Goal: Book appointment/travel/reservation

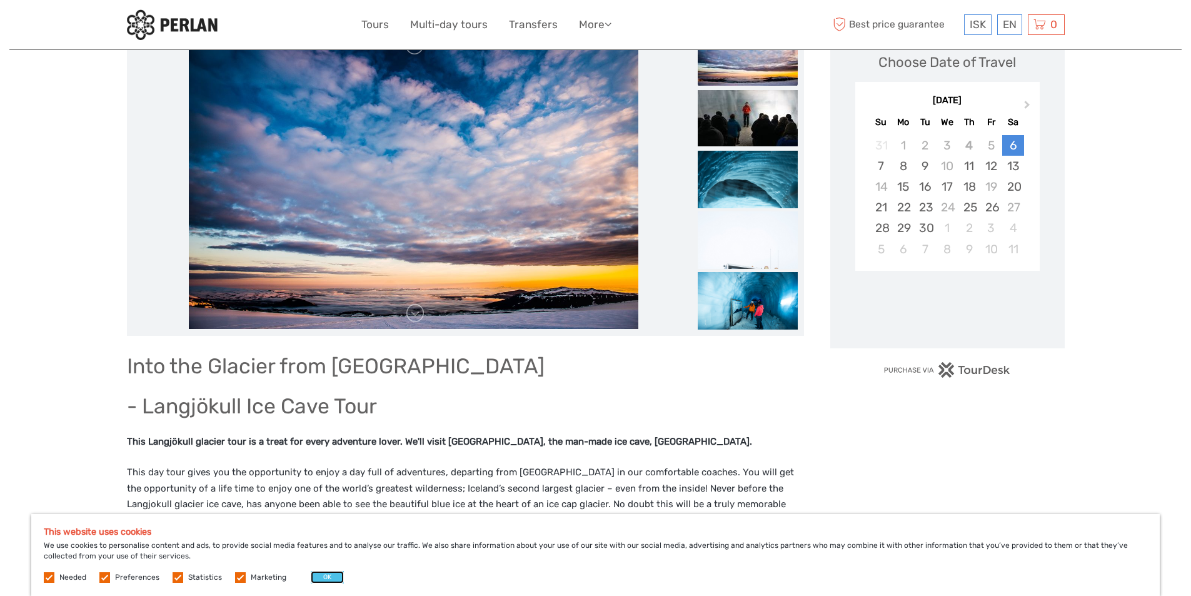
click at [331, 582] on button "OK" at bounding box center [327, 577] width 33 height 13
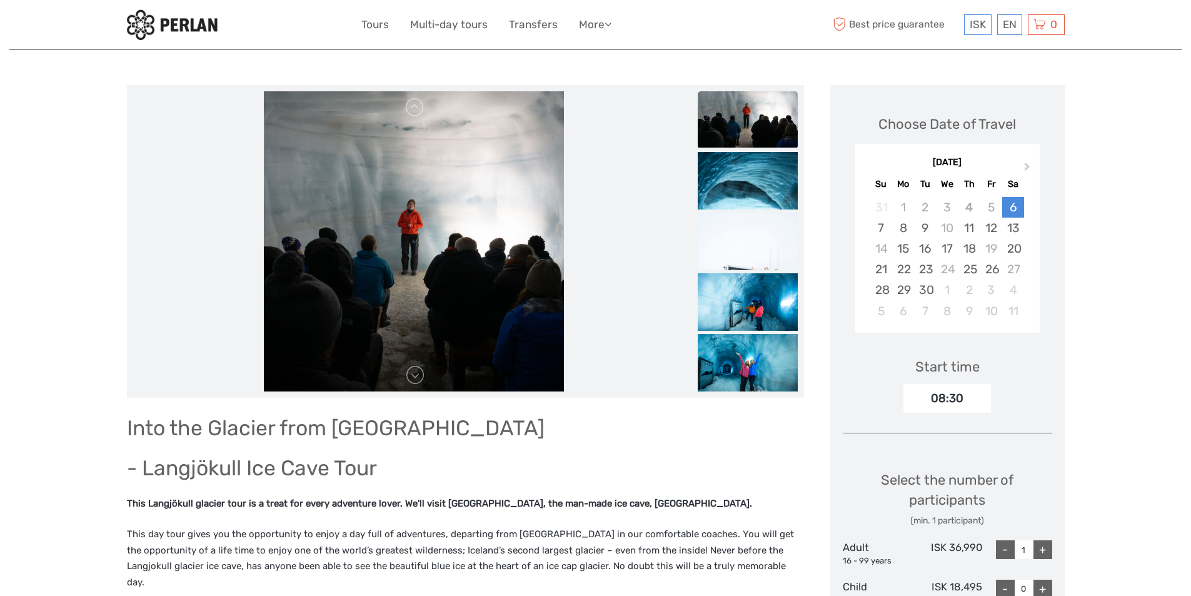
scroll to position [125, 0]
click at [1024, 163] on button "Next Month" at bounding box center [1029, 170] width 20 height 20
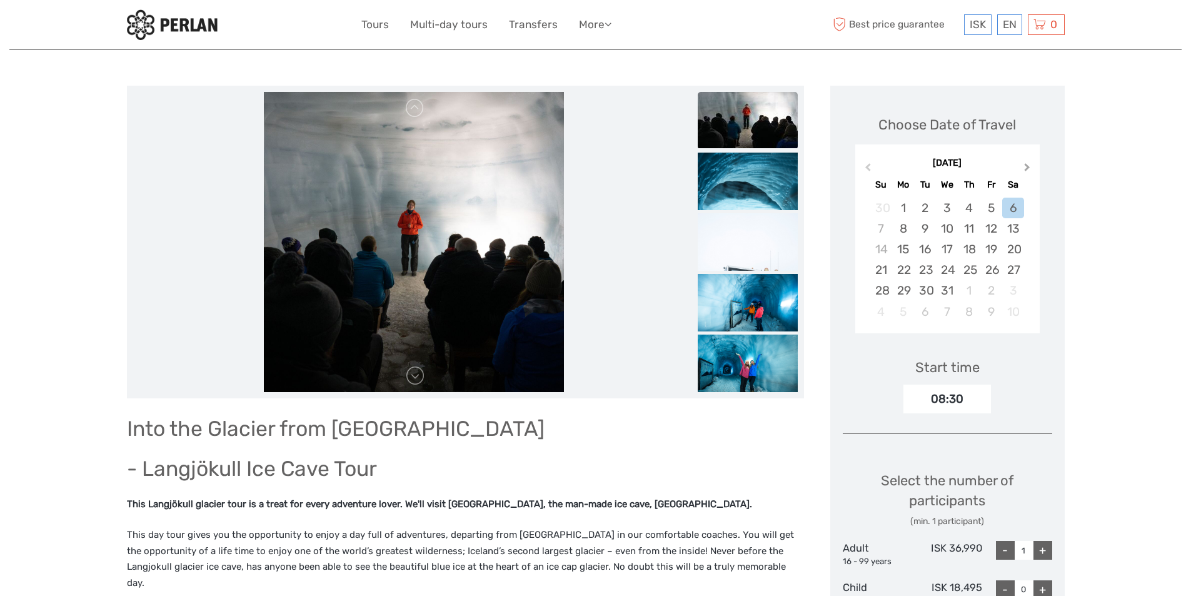
click at [1024, 163] on button "Next Month" at bounding box center [1029, 170] width 20 height 20
click at [877, 171] on div "[DATE] Su Mo Tu We Th Fr Sa" at bounding box center [947, 172] width 184 height 41
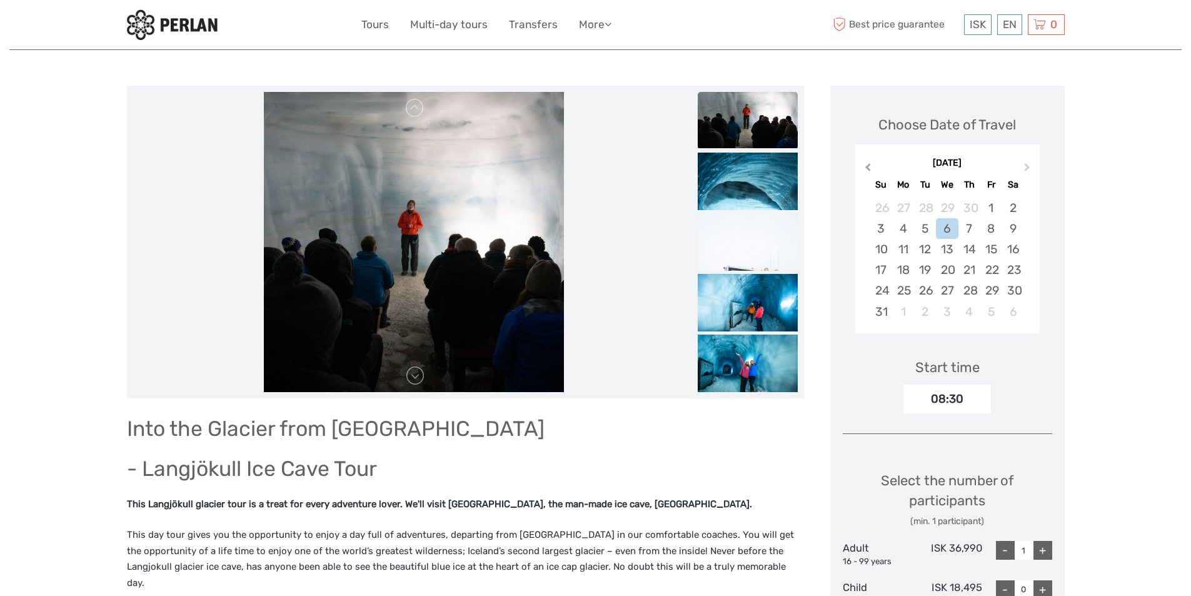
click at [870, 171] on button "Previous Month" at bounding box center [867, 170] width 20 height 20
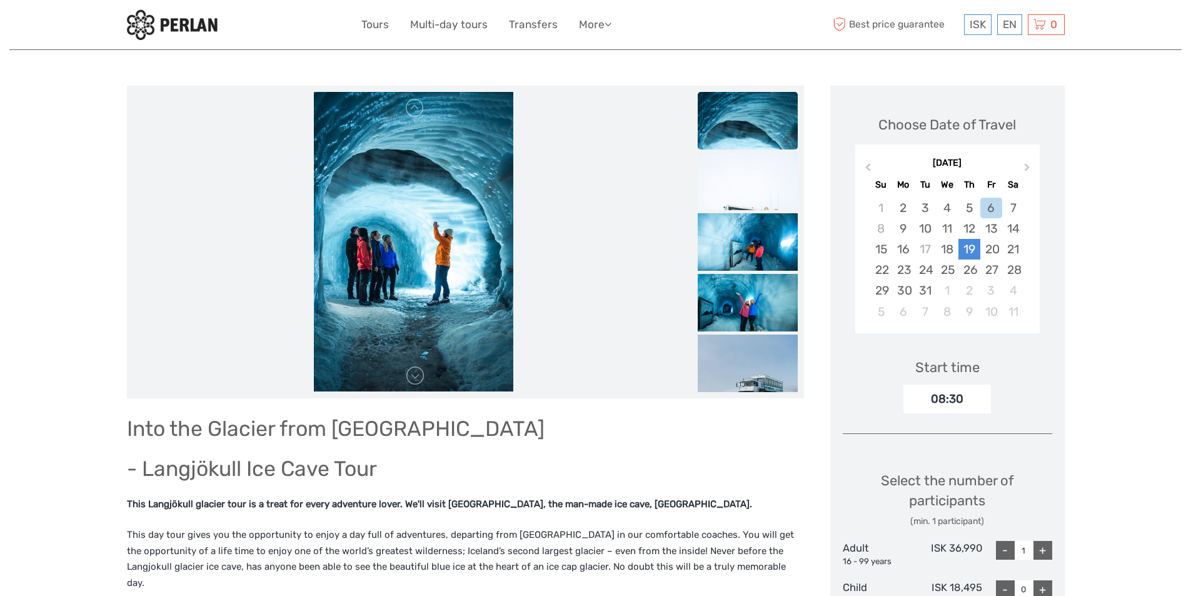
click at [965, 246] on div "19" at bounding box center [970, 249] width 22 height 21
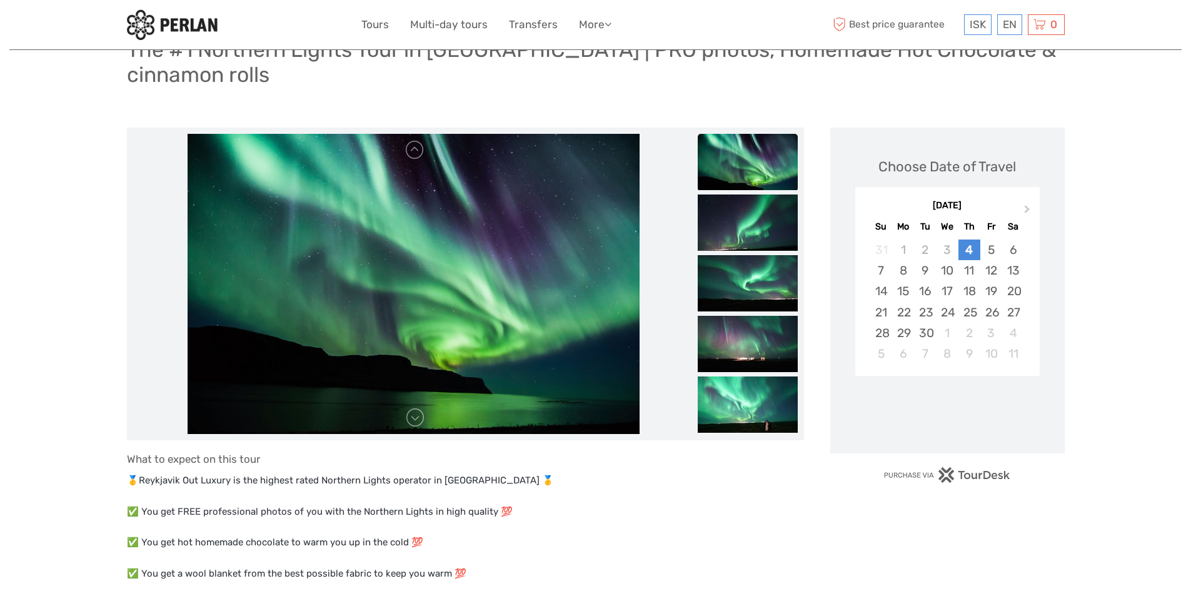
scroll to position [63, 0]
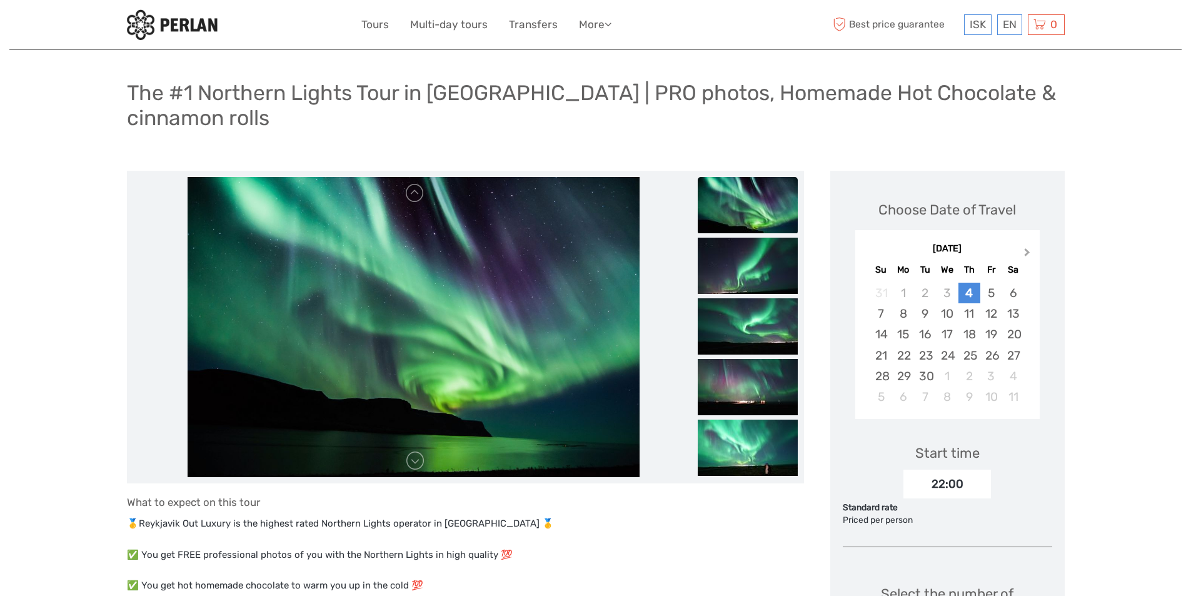
click at [1028, 250] on button "Next Month" at bounding box center [1029, 256] width 20 height 20
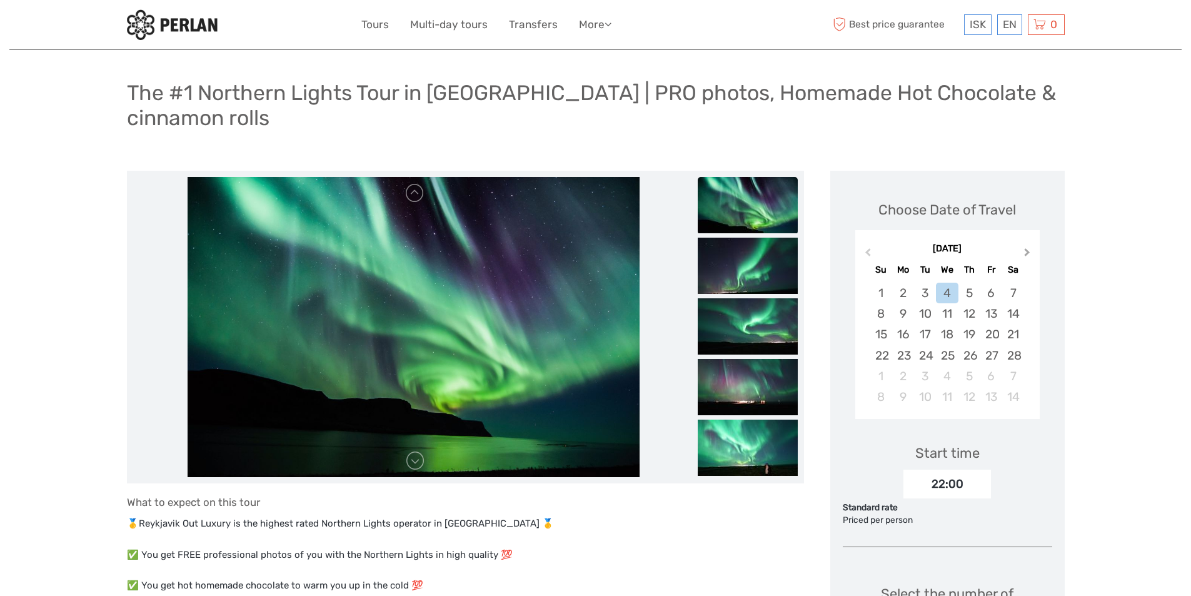
click at [1028, 250] on button "Next Month" at bounding box center [1029, 256] width 20 height 20
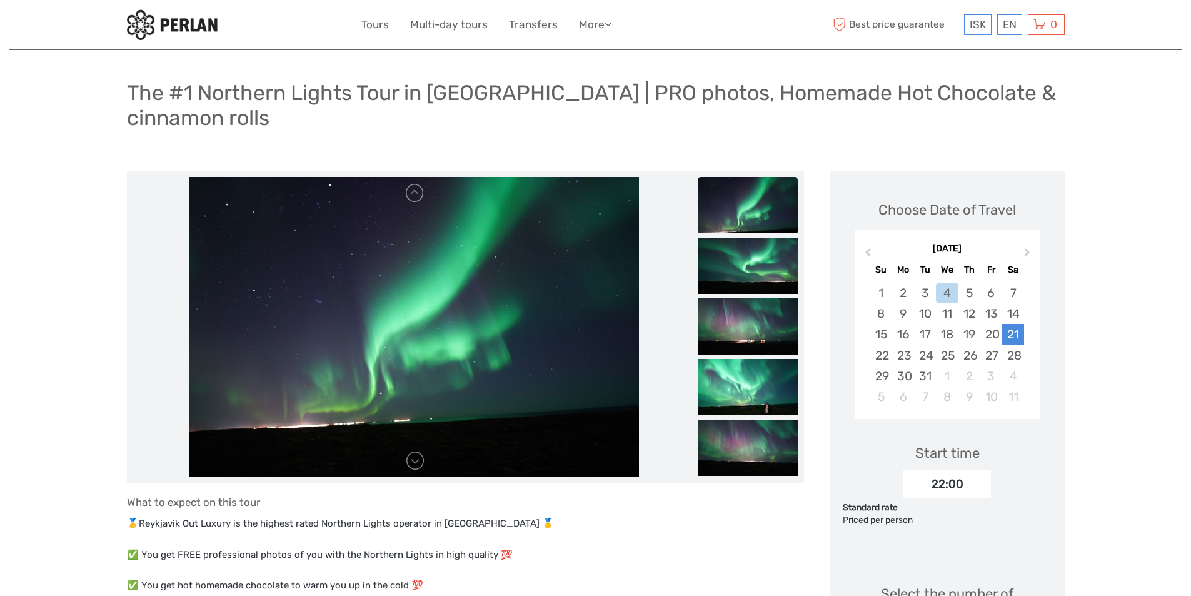
click at [1011, 334] on div "21" at bounding box center [1013, 334] width 22 height 21
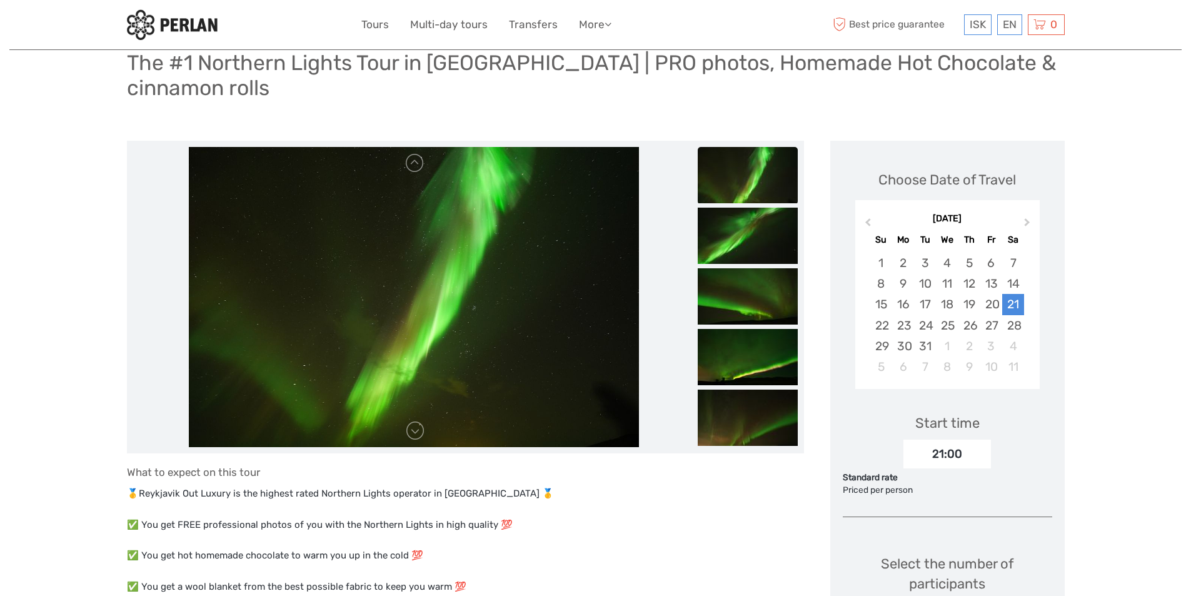
scroll to position [0, 0]
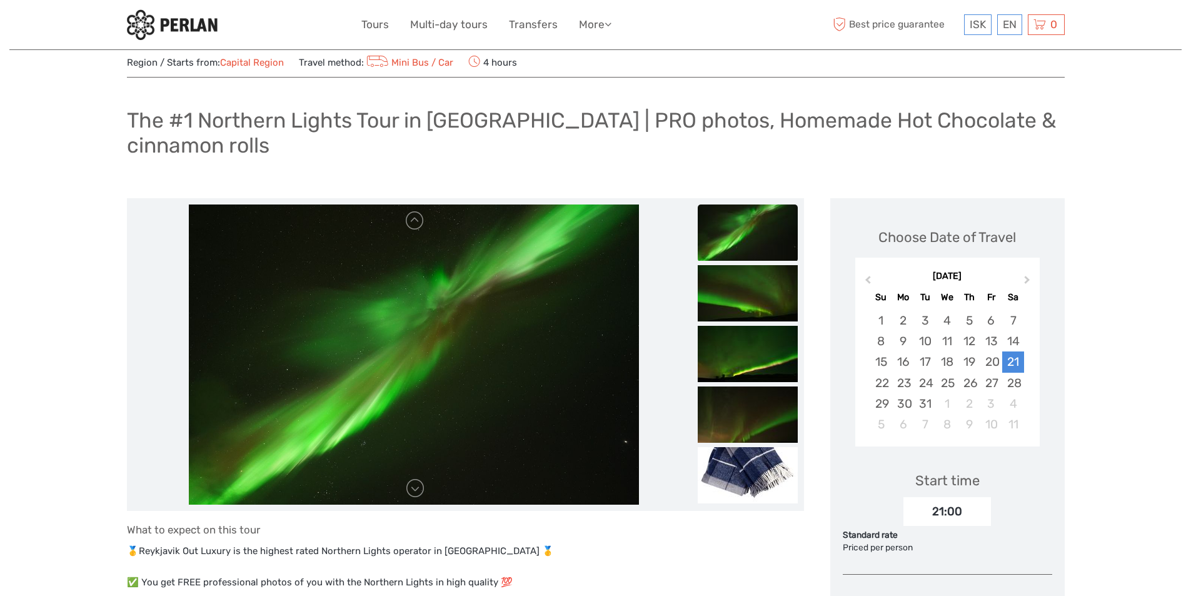
scroll to position [250, 0]
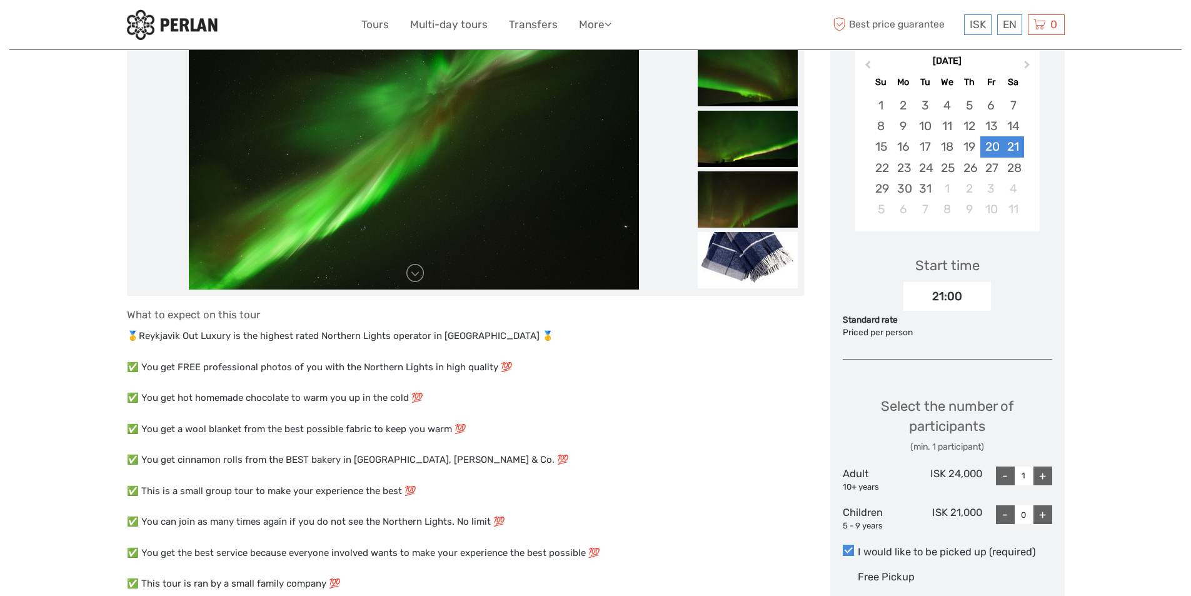
click at [995, 152] on div "20" at bounding box center [992, 146] width 22 height 21
click at [886, 164] on div "22" at bounding box center [881, 168] width 22 height 21
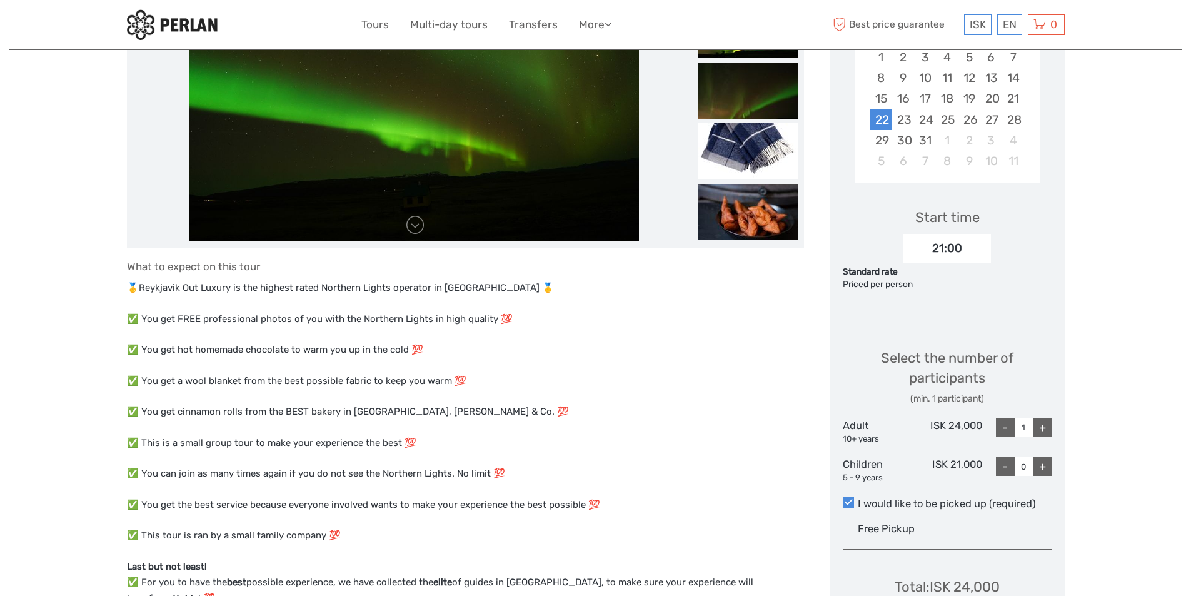
scroll to position [188, 0]
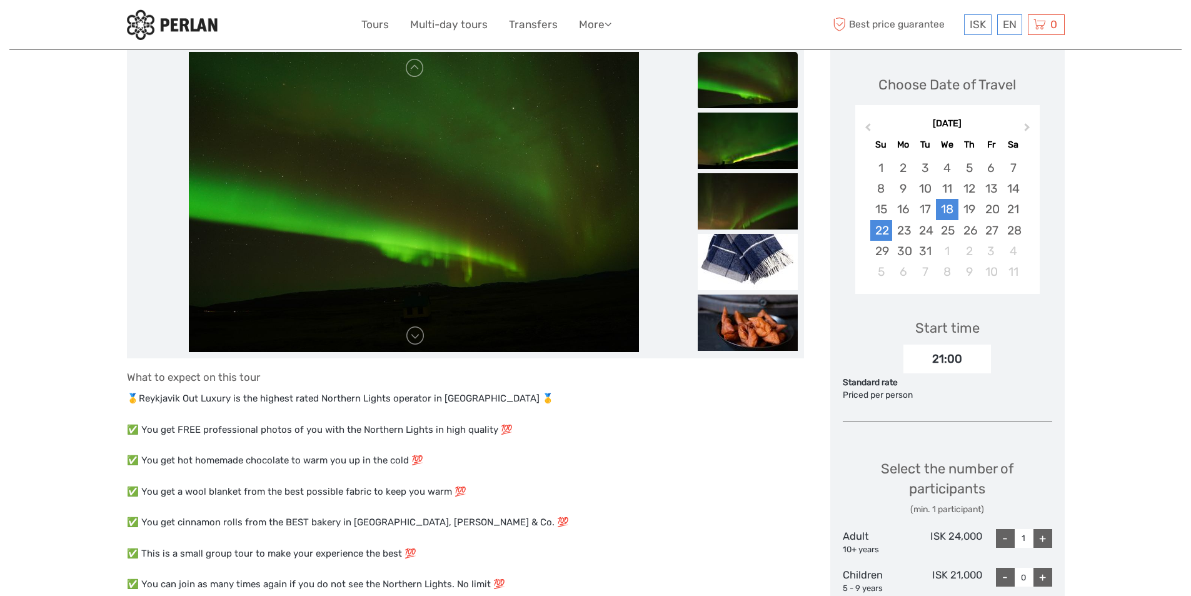
click at [952, 206] on div "18" at bounding box center [947, 209] width 22 height 21
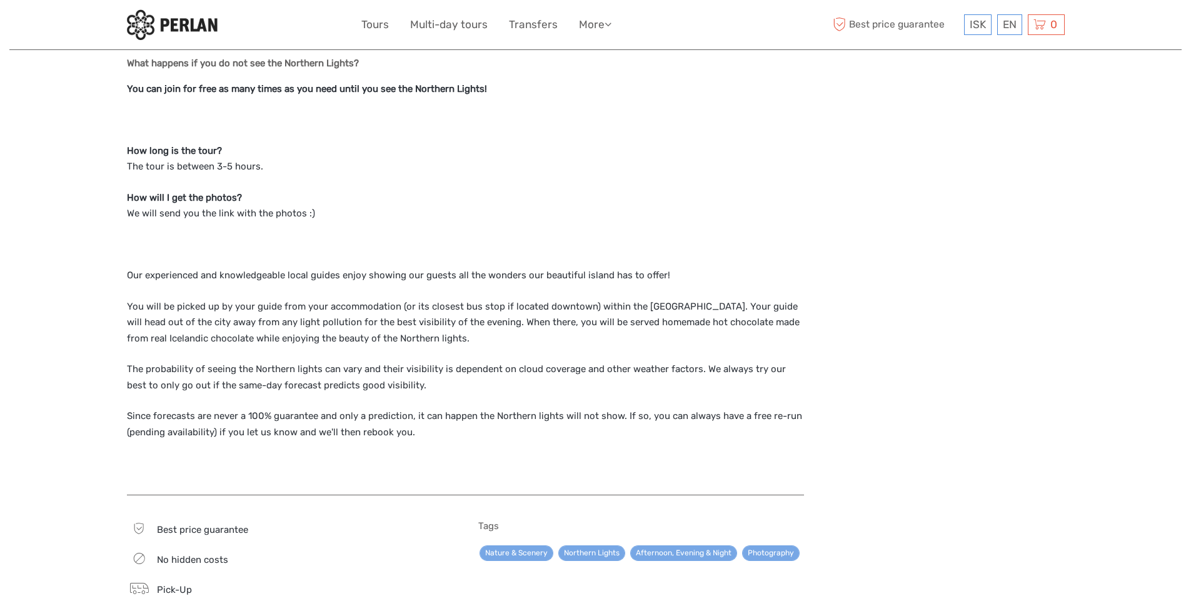
scroll to position [1313, 0]
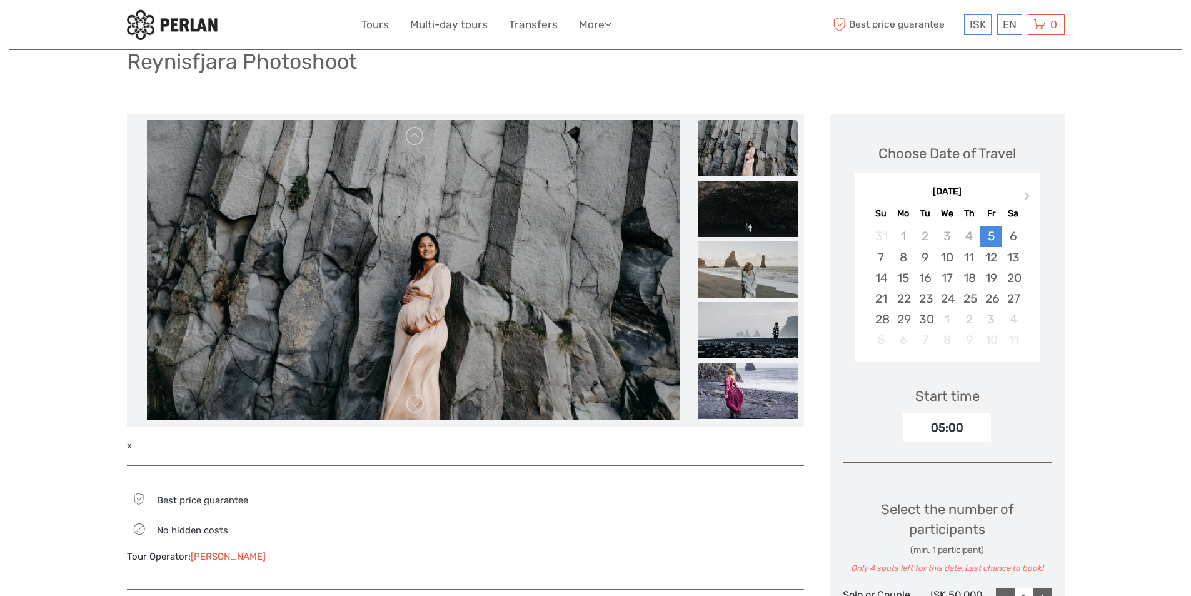
scroll to position [63, 0]
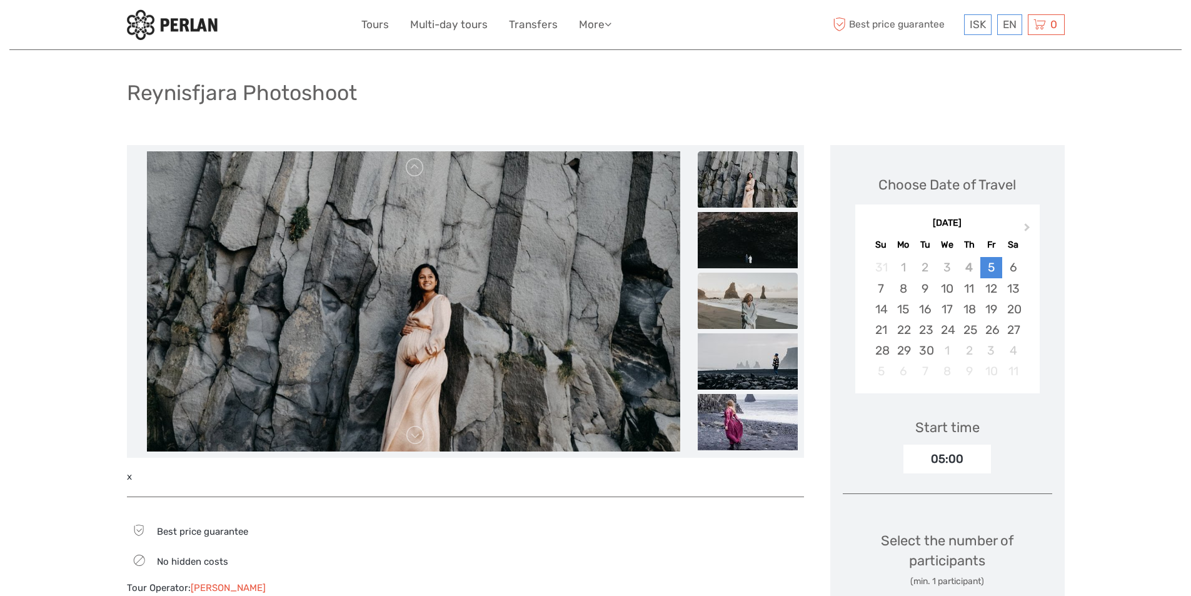
click at [747, 311] on img at bounding box center [748, 301] width 100 height 56
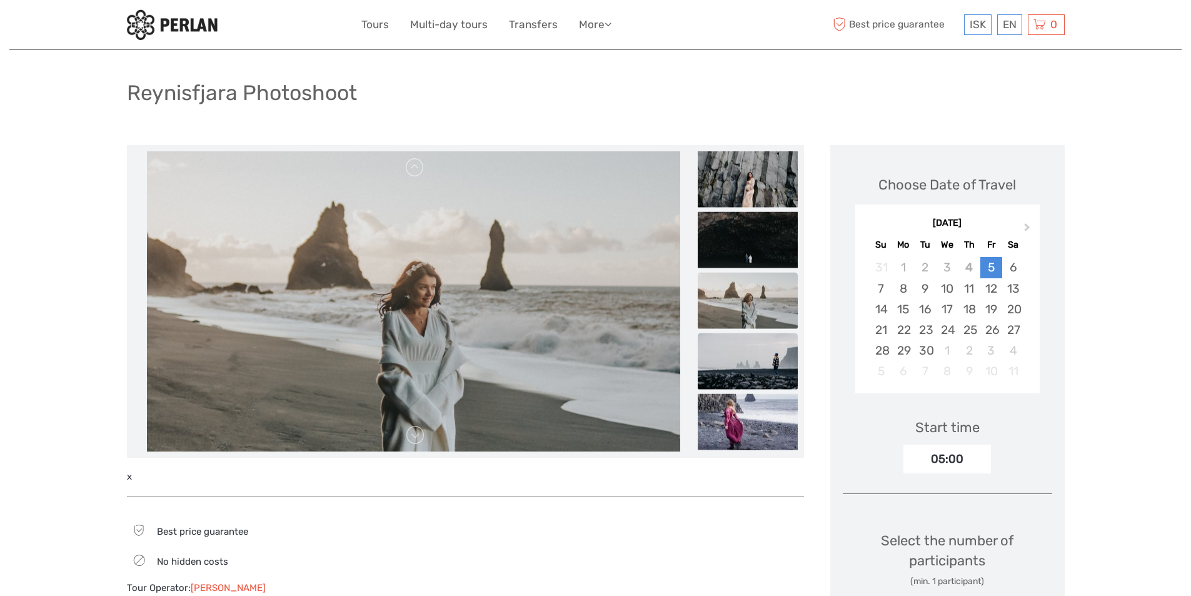
click at [752, 357] on img at bounding box center [748, 361] width 100 height 56
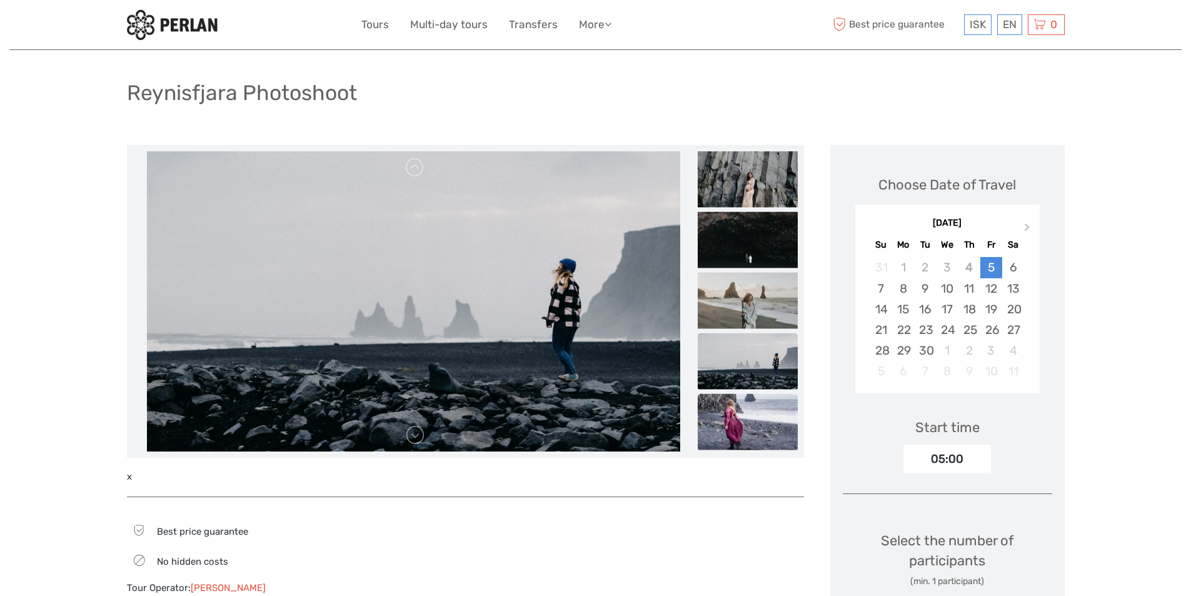
click at [744, 408] on img at bounding box center [748, 422] width 100 height 56
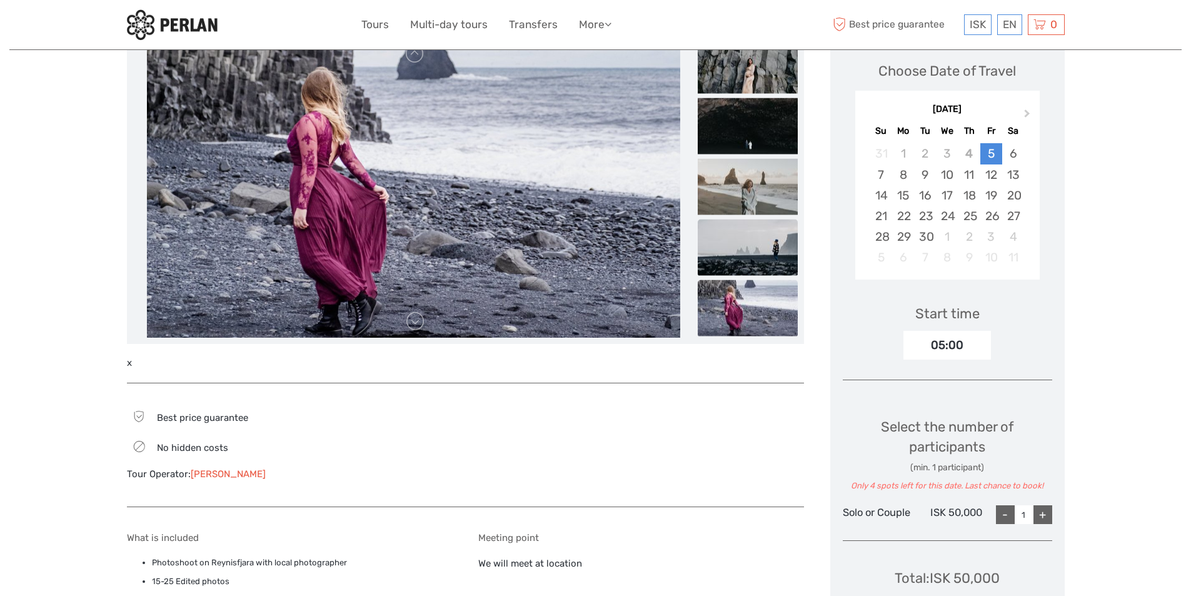
scroll to position [0, 0]
